Goal: Task Accomplishment & Management: Manage account settings

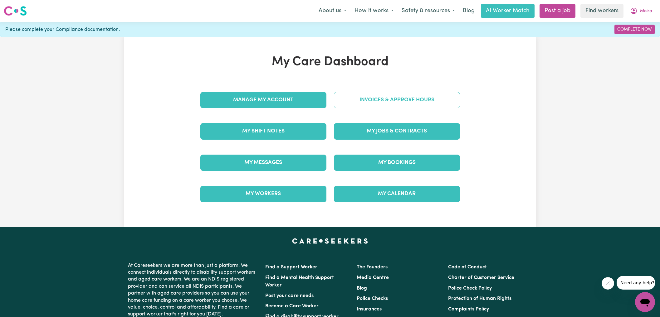
click at [340, 96] on link "Invoices & Approve Hours" at bounding box center [397, 100] width 126 height 16
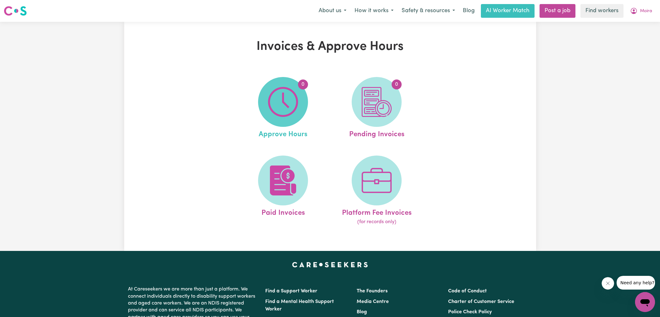
click at [275, 107] on img at bounding box center [283, 102] width 30 height 30
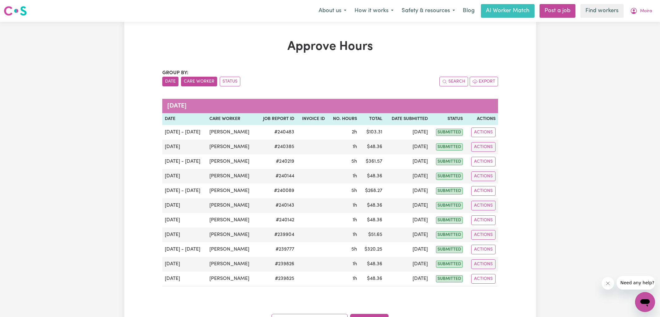
click at [197, 83] on button "Care Worker" at bounding box center [199, 82] width 36 height 10
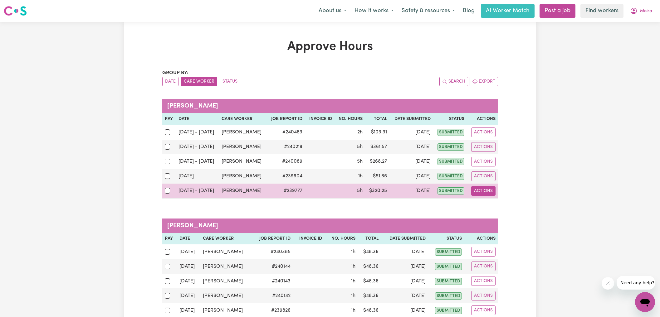
click at [494, 188] on button "Actions" at bounding box center [483, 191] width 24 height 10
click at [494, 203] on link "View Job Report" at bounding box center [498, 205] width 53 height 12
select select "pm"
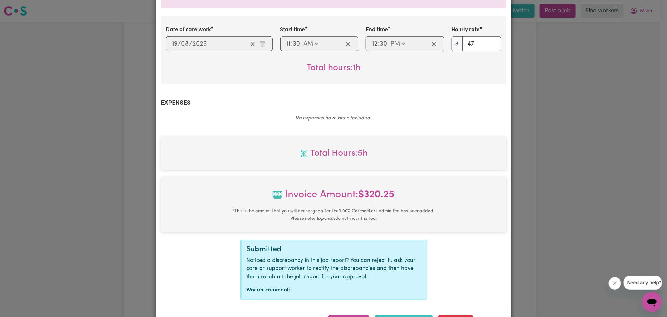
scroll to position [400, 0]
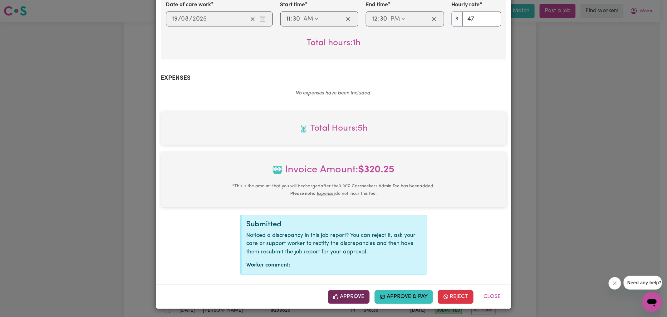
click at [346, 297] on button "Approve" at bounding box center [349, 298] width 42 height 14
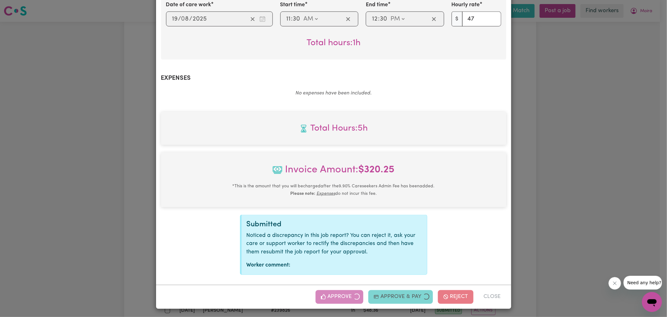
click at [588, 222] on div "Job Report # 239777 - [PERSON_NAME] Summary Job report # 239777 Client name: [P…" at bounding box center [333, 158] width 667 height 317
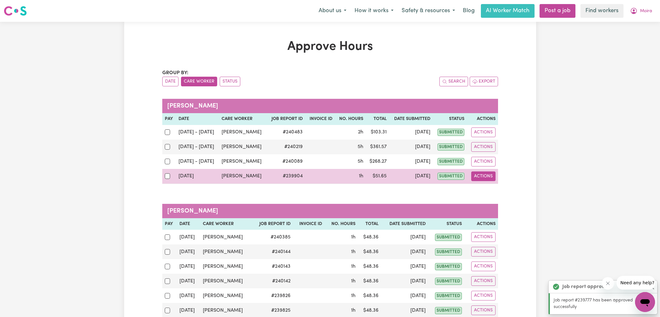
click at [490, 178] on button "Actions" at bounding box center [483, 177] width 24 height 10
click at [491, 189] on link "View Job Report" at bounding box center [498, 190] width 53 height 12
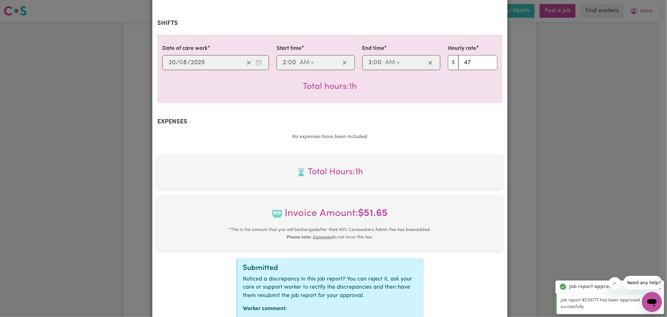
scroll to position [171, 0]
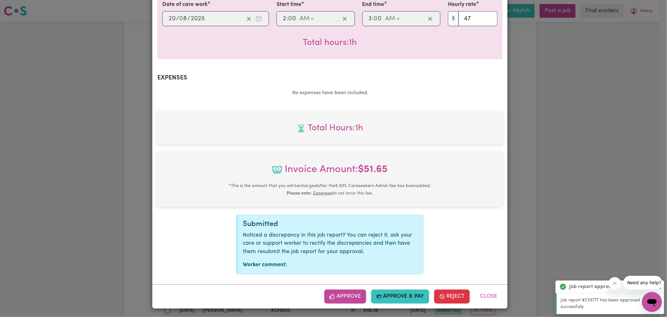
click at [358, 294] on button "Approve" at bounding box center [345, 297] width 42 height 14
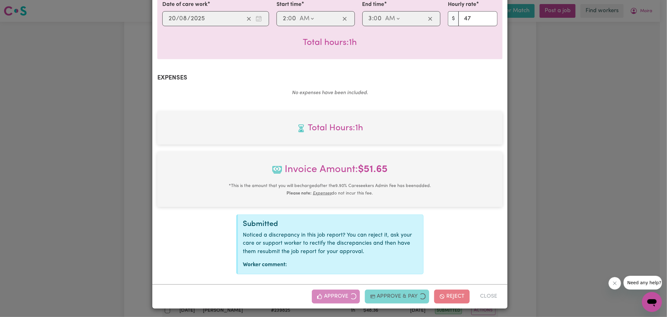
click at [572, 158] on div "Job Report # 239904 - [PERSON_NAME] Summary Job report # 239904 Client name: [P…" at bounding box center [333, 158] width 667 height 317
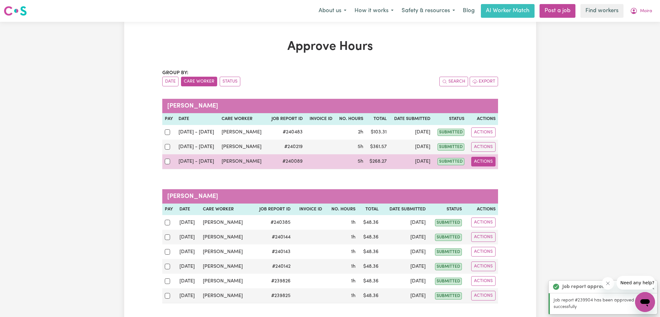
click at [477, 163] on button "Actions" at bounding box center [483, 162] width 24 height 10
click at [483, 173] on link "View Job Report" at bounding box center [498, 176] width 53 height 12
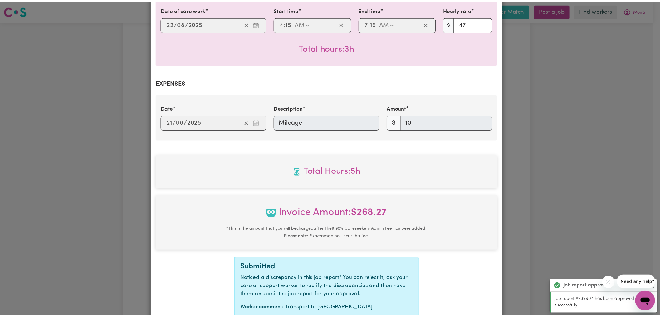
scroll to position [362, 0]
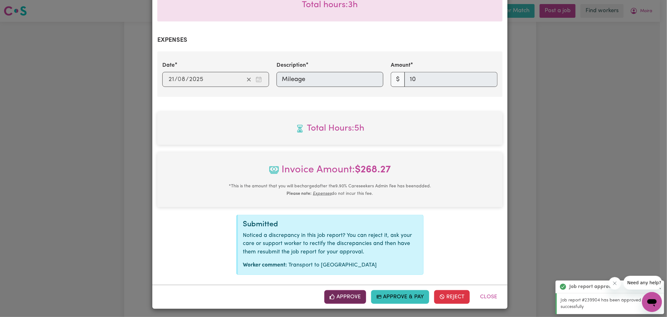
click at [350, 295] on button "Approve" at bounding box center [345, 298] width 42 height 14
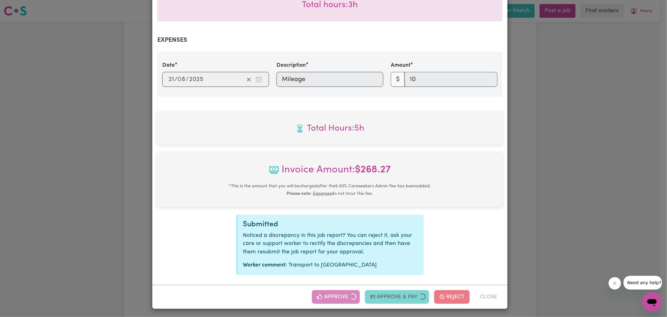
click at [561, 164] on div "Job Report # 240089 - [PERSON_NAME] Summary Job report # 240089 Client name: [P…" at bounding box center [333, 158] width 667 height 317
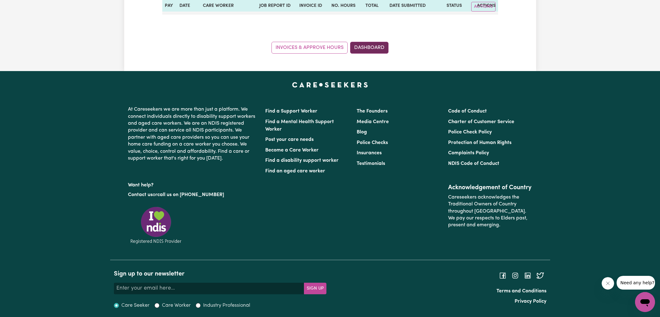
click at [376, 47] on link "Dashboard" at bounding box center [369, 48] width 38 height 12
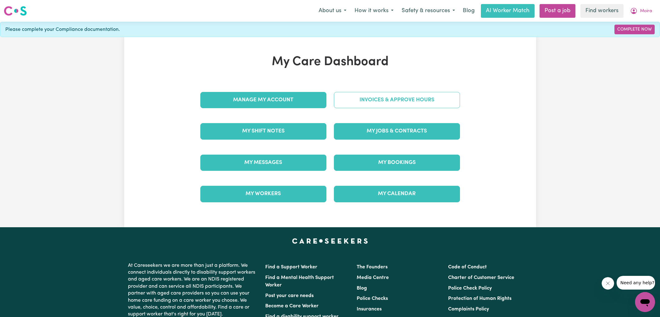
click at [381, 102] on link "Invoices & Approve Hours" at bounding box center [397, 100] width 126 height 16
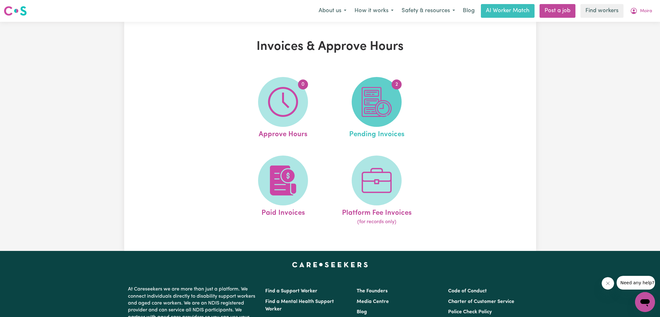
drag, startPoint x: 381, startPoint y: 102, endPoint x: 382, endPoint y: 106, distance: 4.5
click at [382, 106] on img at bounding box center [377, 102] width 30 height 30
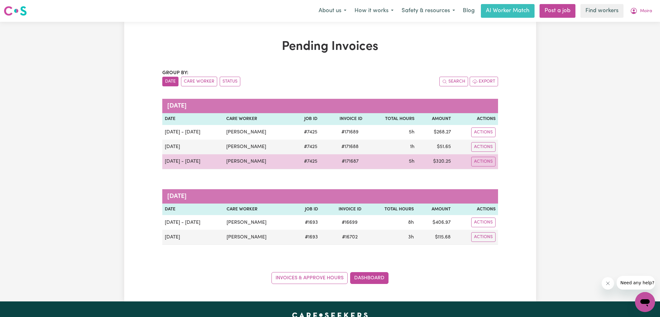
click at [350, 162] on span "# 171687" at bounding box center [350, 161] width 24 height 7
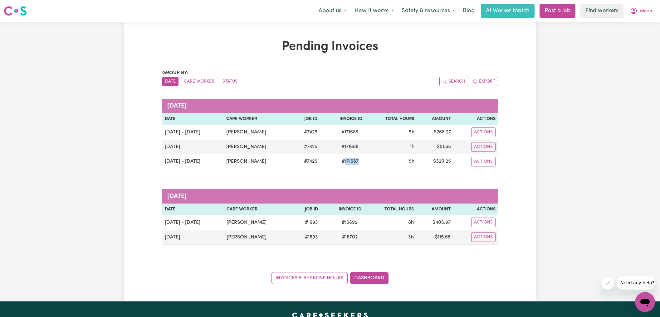
copy span "171687"
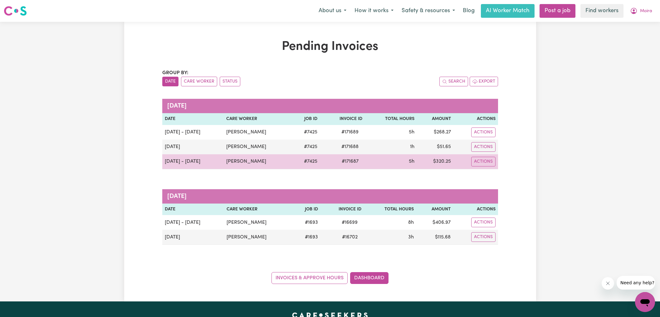
click at [447, 161] on td "$ 320.25" at bounding box center [435, 162] width 37 height 15
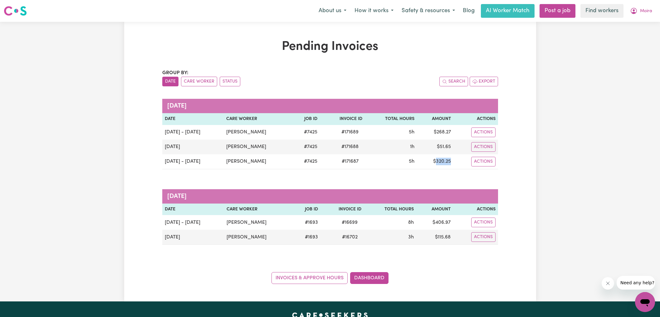
copy td "320.25"
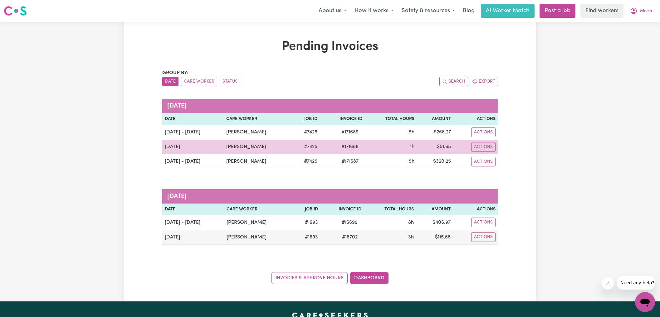
click at [347, 146] on span "# 171688" at bounding box center [350, 146] width 25 height 7
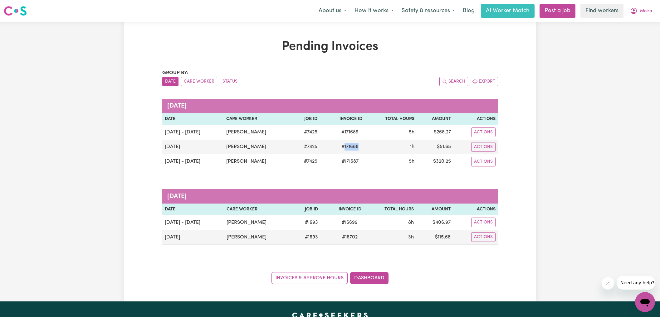
copy span "171688"
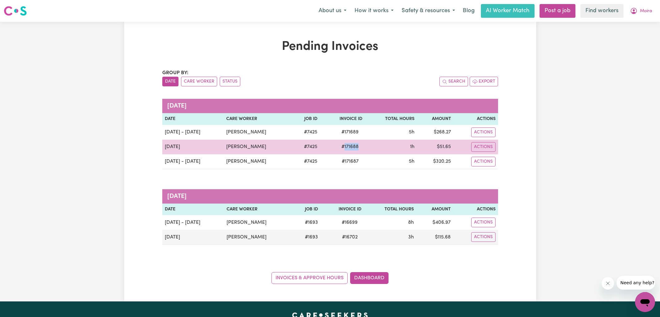
click at [443, 143] on td "$ 51.65" at bounding box center [435, 147] width 37 height 15
click at [443, 145] on td "$ 51.65" at bounding box center [435, 147] width 37 height 15
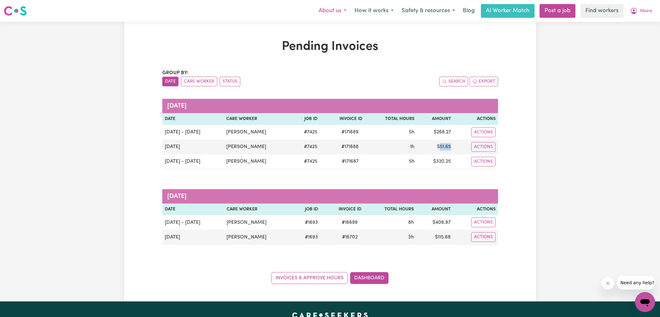
copy td "51.65"
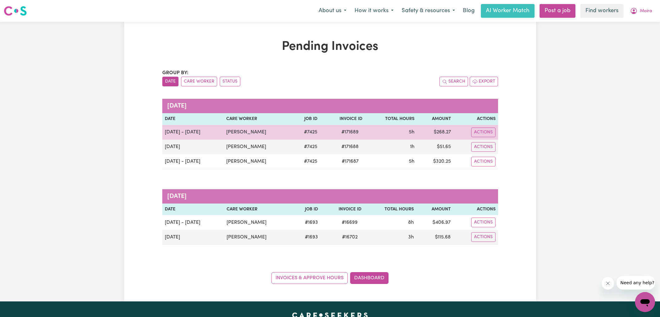
click at [346, 134] on span "# 171689" at bounding box center [350, 132] width 25 height 7
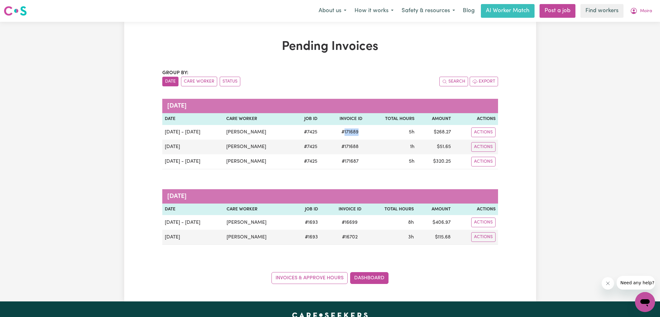
copy span "171689"
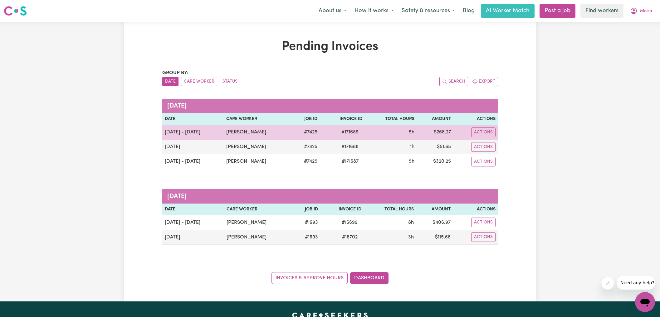
click at [444, 129] on td "$ 268.27" at bounding box center [435, 132] width 37 height 15
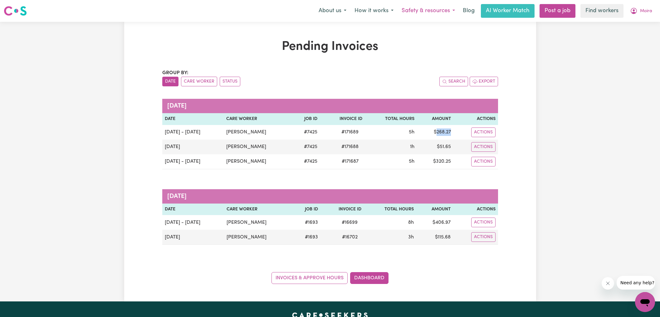
copy td "268.27"
click at [637, 9] on button "Moira" at bounding box center [641, 10] width 30 height 13
click at [630, 34] on link "Logout" at bounding box center [631, 36] width 49 height 12
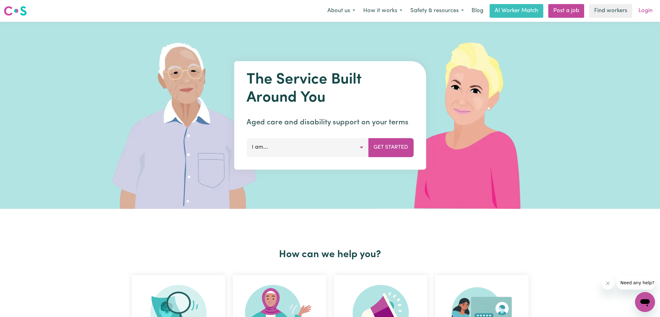
click at [646, 10] on link "Login" at bounding box center [646, 11] width 22 height 14
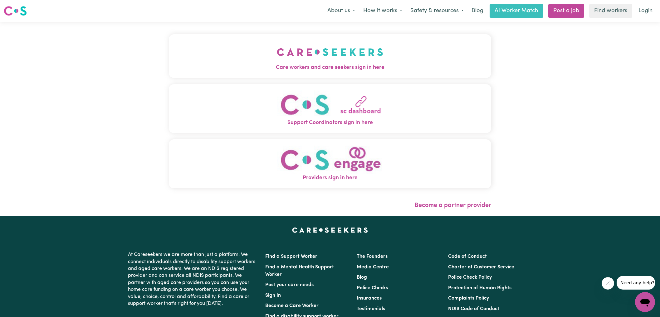
click at [220, 45] on button "Care workers and care seekers sign in here" at bounding box center [330, 56] width 323 height 44
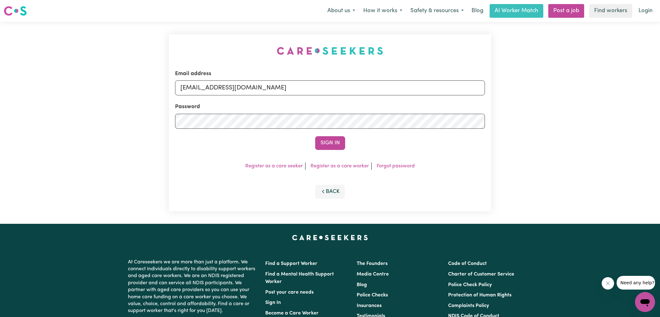
drag, startPoint x: 235, startPoint y: 37, endPoint x: 272, endPoint y: 51, distance: 39.4
click at [234, 37] on div "Email address [EMAIL_ADDRESS][DOMAIN_NAME] Password Sign In Register as a care …" at bounding box center [330, 123] width 330 height 202
drag, startPoint x: 213, startPoint y: 88, endPoint x: 542, endPoint y: 130, distance: 331.5
click at [542, 133] on div "Email address [EMAIL_ADDRESS][DOMAIN_NAME] Password Sign In Register as a care …" at bounding box center [330, 123] width 660 height 202
type input "[EMAIL_ADDRESS][DOMAIN_NAME]"
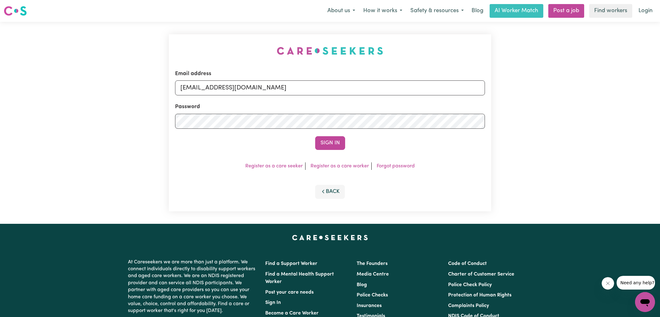
click at [315, 136] on button "Sign In" at bounding box center [330, 143] width 30 height 14
